Goal: Find contact information: Find contact information

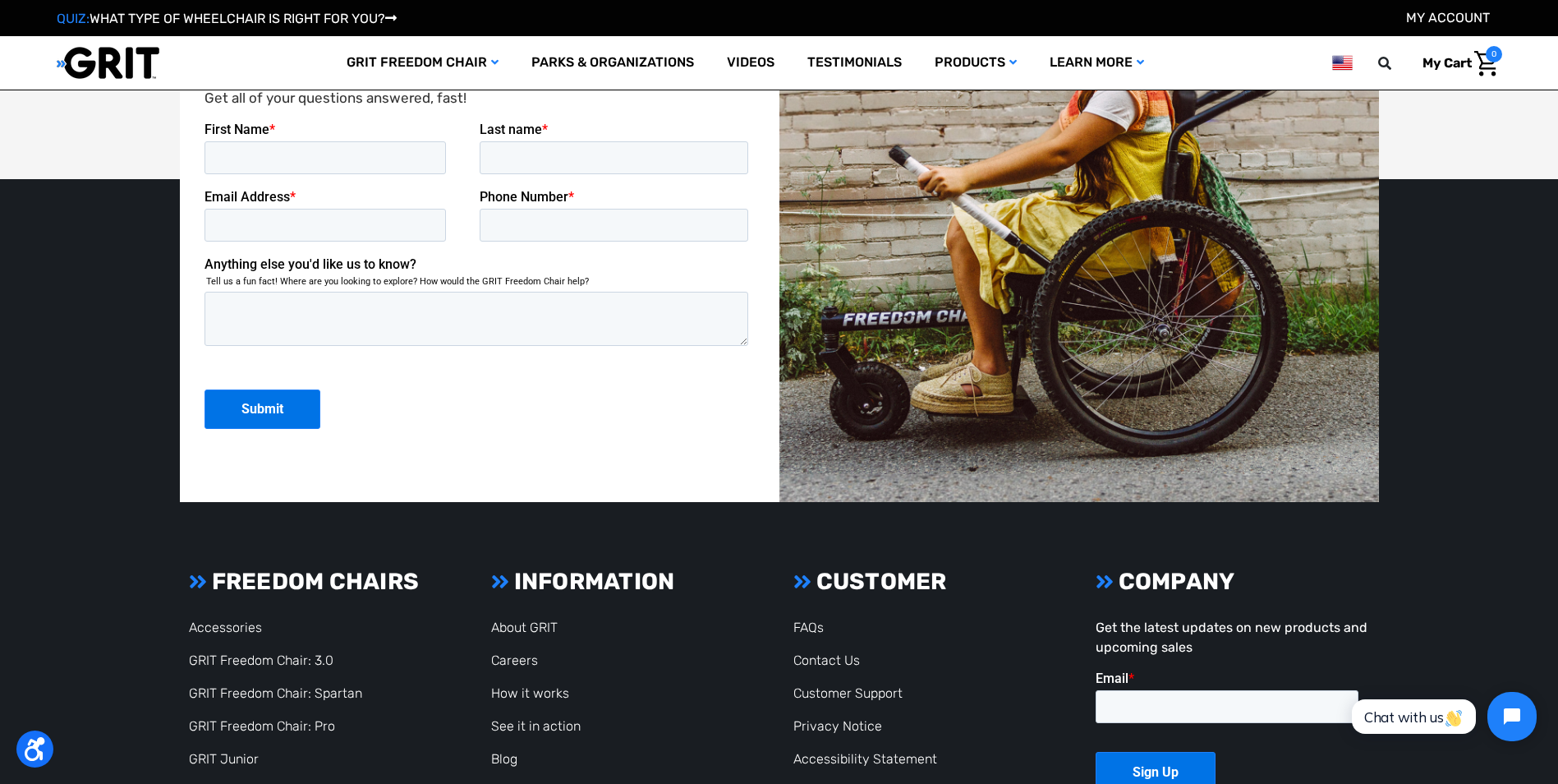
scroll to position [4460, 0]
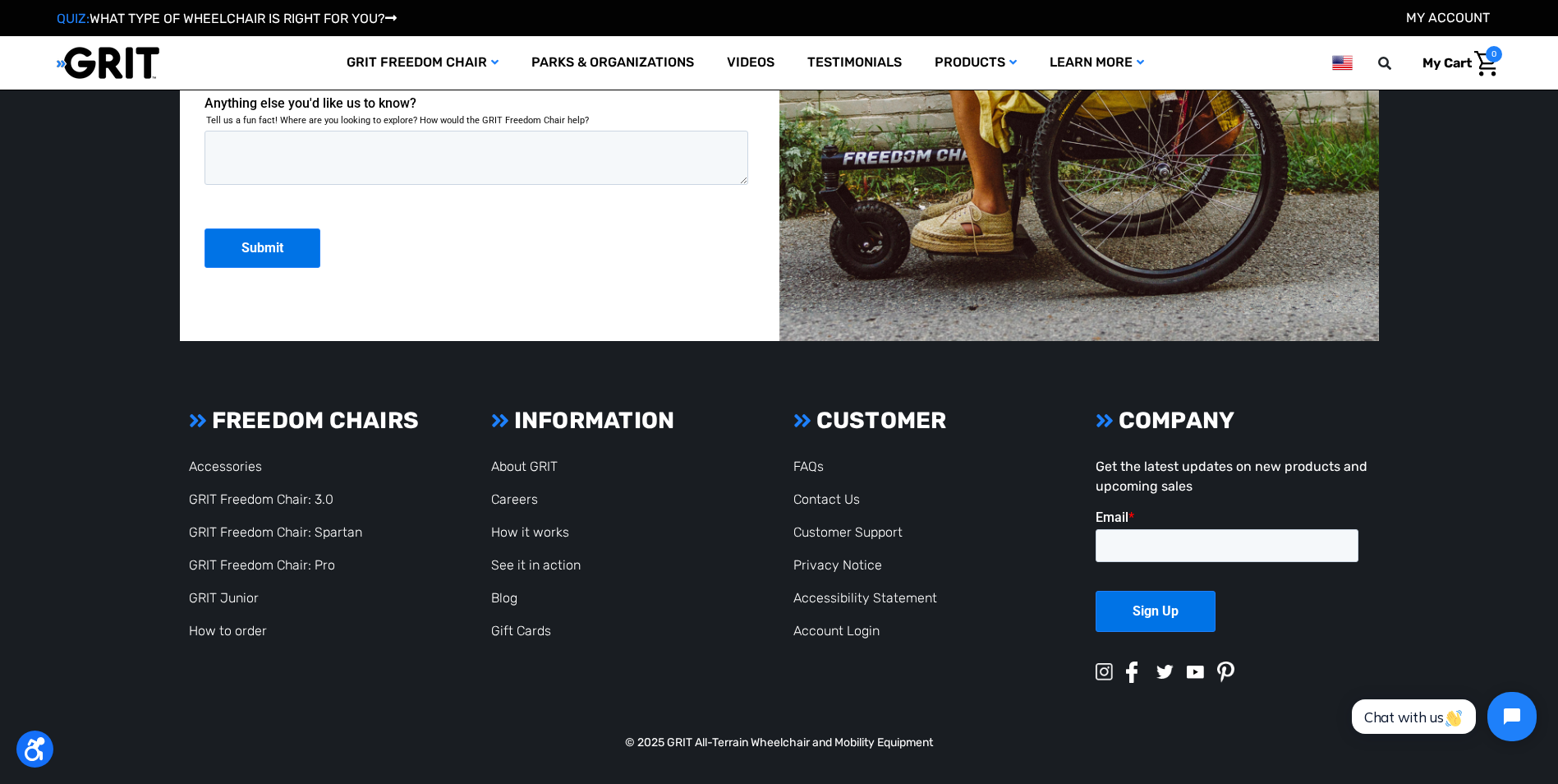
click at [809, 491] on li "Contact Us" at bounding box center [929, 499] width 272 height 19
click at [810, 491] on link "Contact Us" at bounding box center [826, 499] width 67 height 16
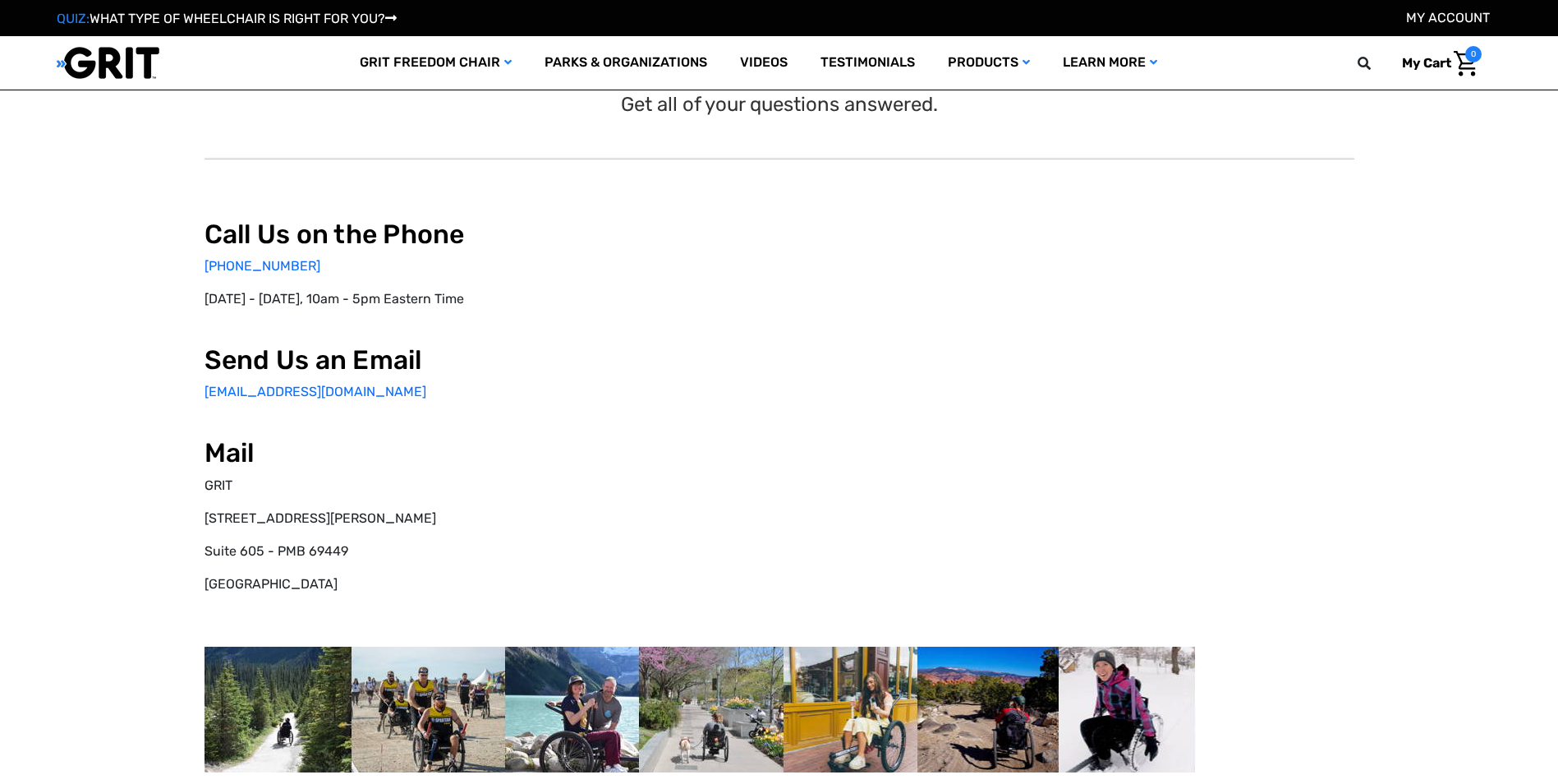
select select "US"
